Goal: Task Accomplishment & Management: Complete application form

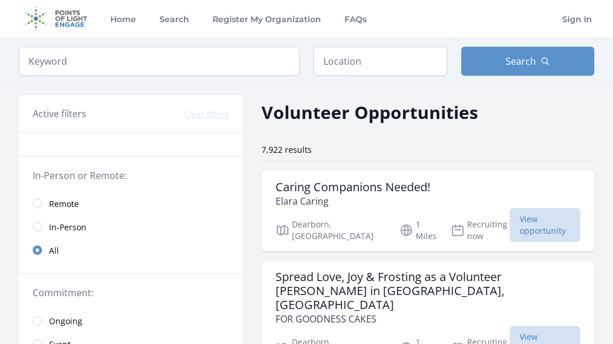
click at [61, 204] on span "Remote" at bounding box center [64, 204] width 30 height 12
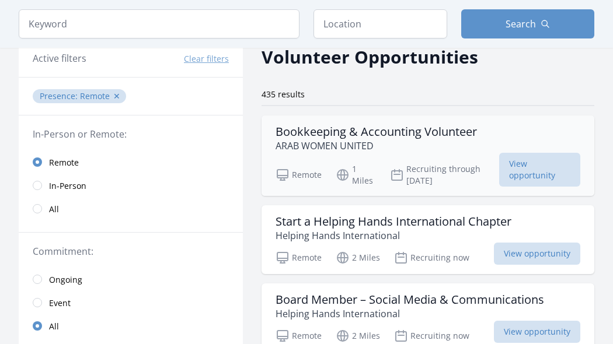
scroll to position [65, 0]
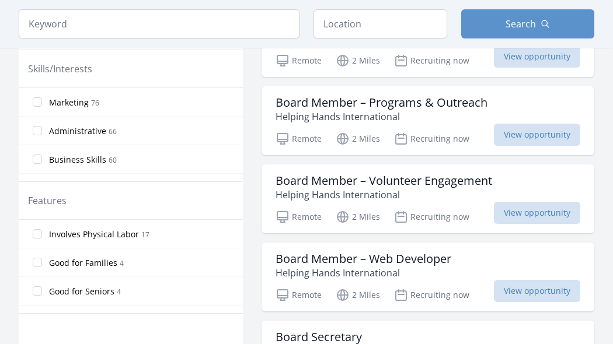
scroll to position [488, 0]
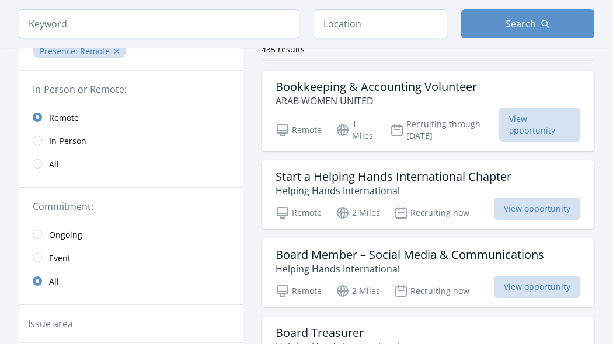
scroll to position [101, 0]
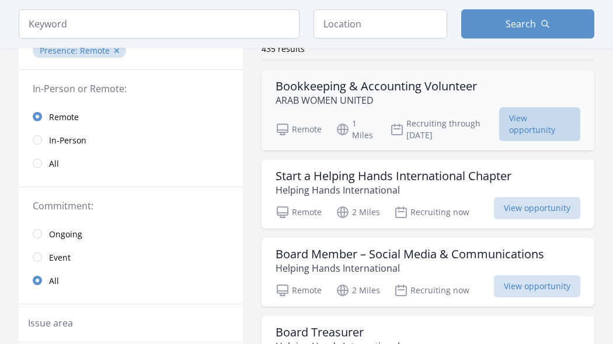
click at [532, 123] on span "View opportunity" at bounding box center [539, 124] width 81 height 34
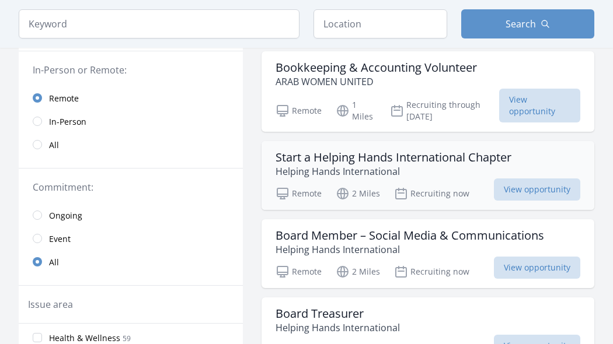
scroll to position [125, 0]
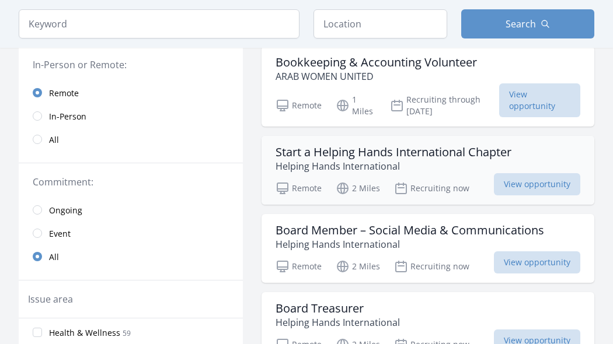
click at [295, 148] on h3 "Start a Helping Hands International Chapter" at bounding box center [394, 152] width 236 height 14
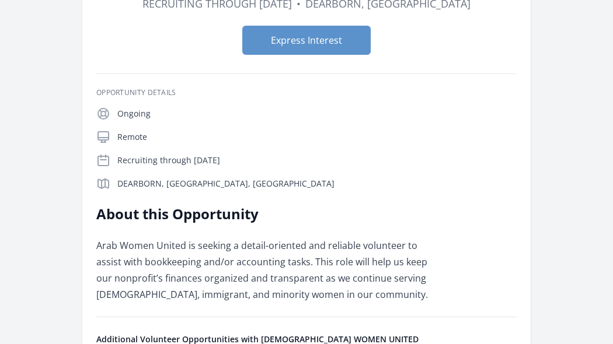
scroll to position [157, 0]
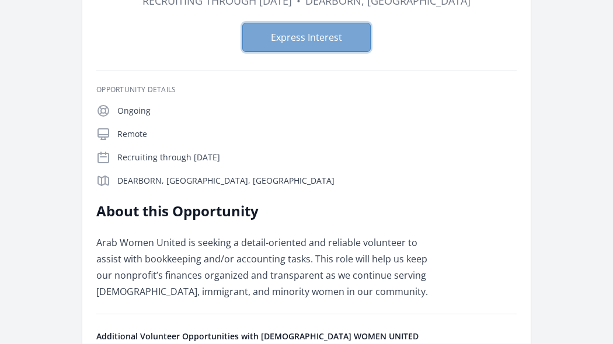
click at [302, 47] on button "Express Interest" at bounding box center [306, 37] width 128 height 29
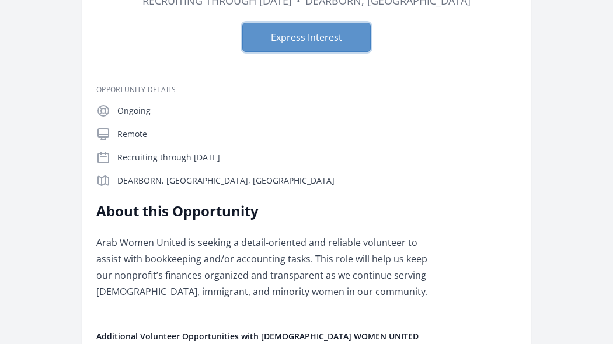
scroll to position [0, 0]
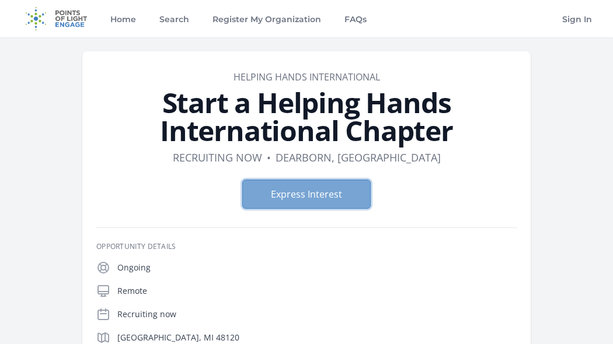
click at [271, 182] on button "Express Interest" at bounding box center [306, 194] width 128 height 29
